Goal: Task Accomplishment & Management: Manage account settings

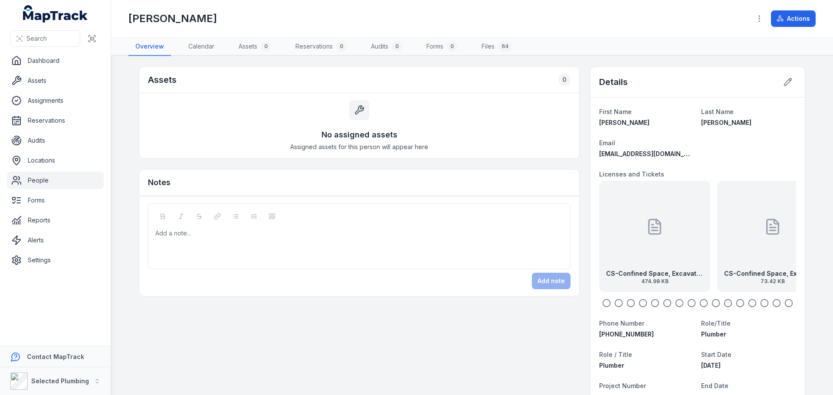
click at [45, 180] on link "People" at bounding box center [55, 180] width 97 height 17
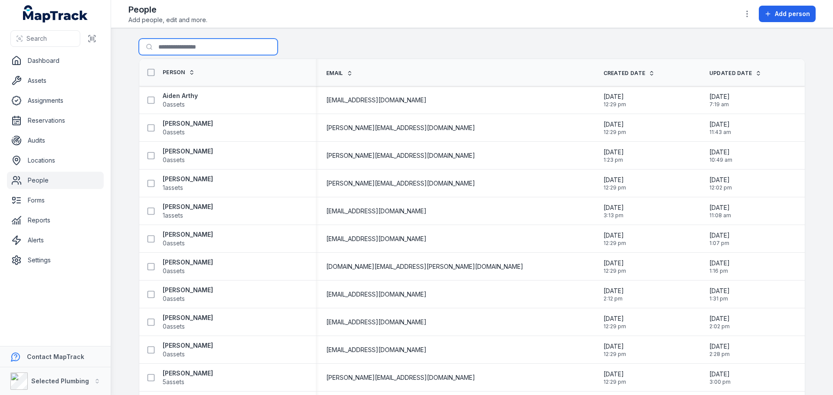
click at [173, 49] on input "Search for people" at bounding box center [208, 47] width 139 height 16
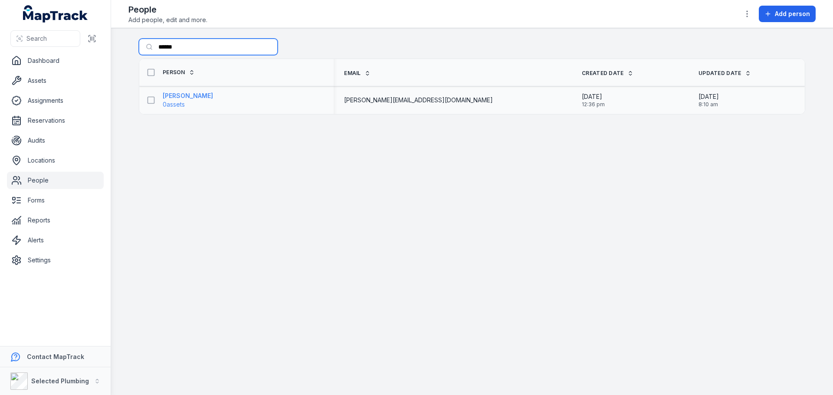
type input "******"
click at [188, 97] on strong "[PERSON_NAME]" at bounding box center [188, 95] width 50 height 9
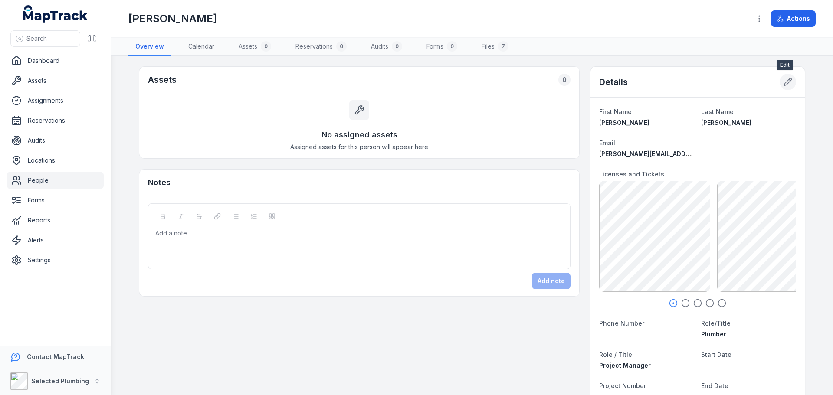
click at [783, 83] on icon at bounding box center [787, 82] width 9 height 9
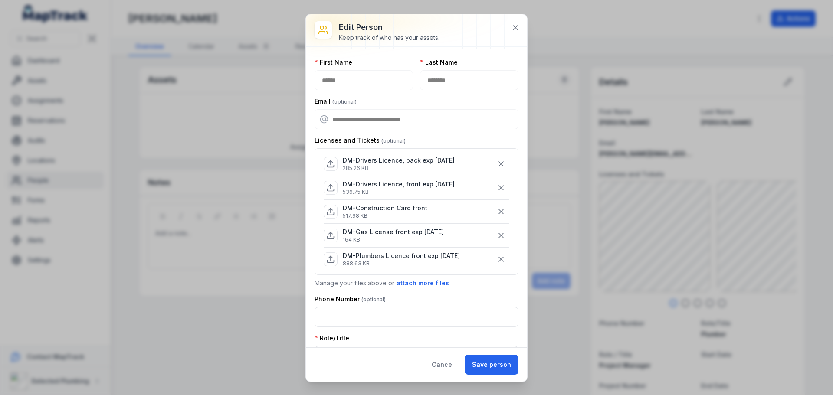
scroll to position [43, 0]
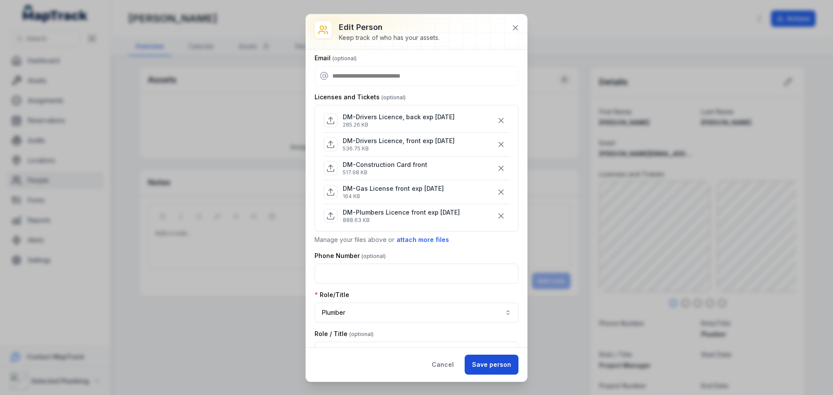
click at [496, 364] on button "Save person" at bounding box center [491, 365] width 54 height 20
